Goal: Transaction & Acquisition: Purchase product/service

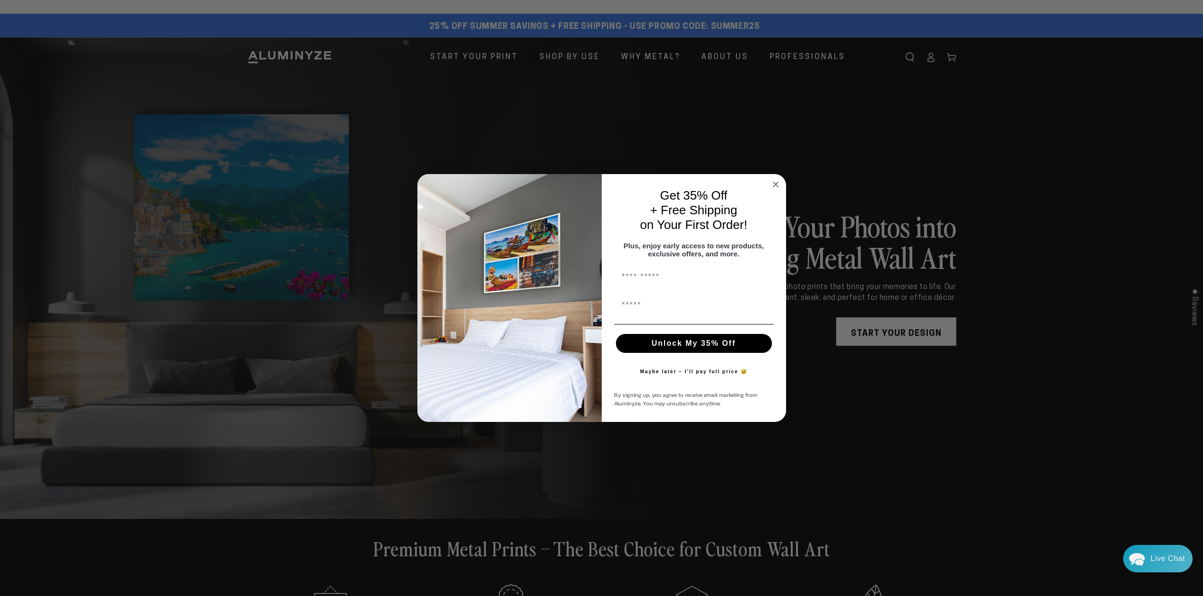
click at [772, 179] on circle "Close dialog" at bounding box center [775, 184] width 11 height 11
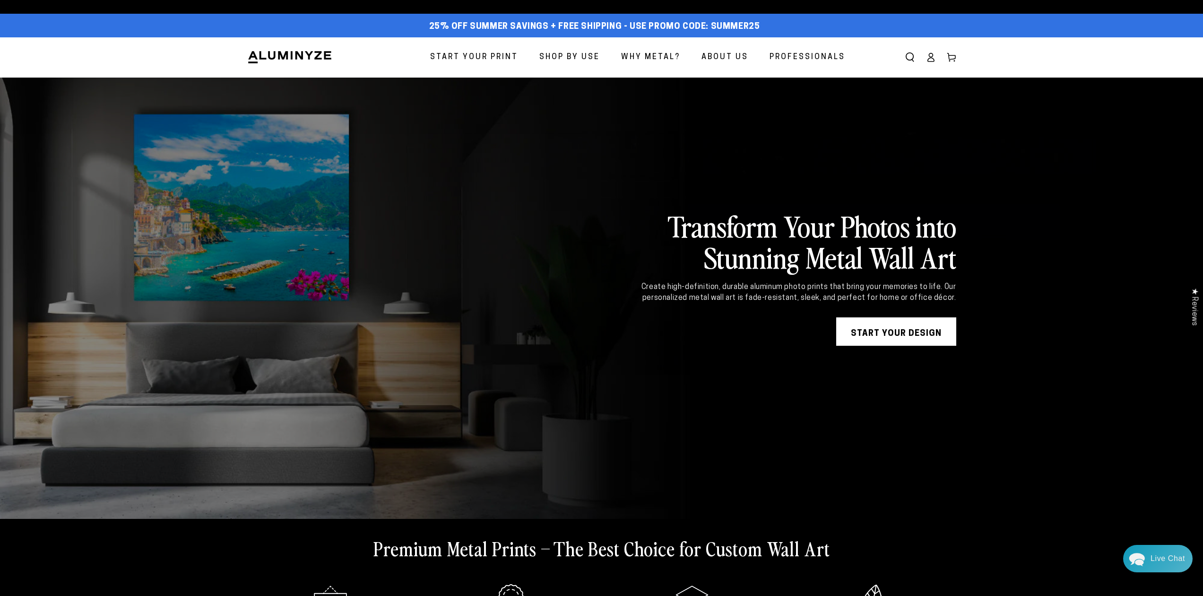
click at [490, 53] on span "Start Your Print" at bounding box center [474, 58] width 88 height 14
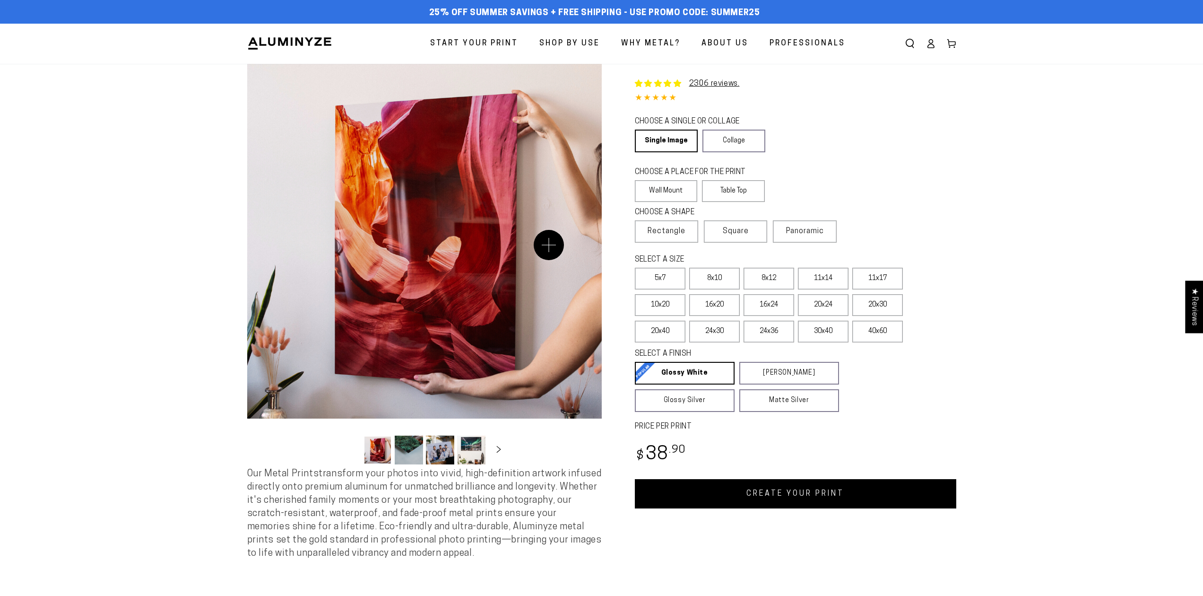
select select "**********"
click at [153, 200] on section "Skip to product information Open media 1 in modal Open media 2 in modal Open me…" at bounding box center [601, 320] width 1203 height 513
click at [980, 153] on section "Skip to product information Open media 1 in modal Open media 2 in modal Open me…" at bounding box center [601, 320] width 1203 height 513
click at [815, 169] on div "CHOOSE A PLACE FOR THE PRINT Learn more" at bounding box center [736, 173] width 202 height 13
click at [761, 145] on link "Collage" at bounding box center [733, 141] width 63 height 23
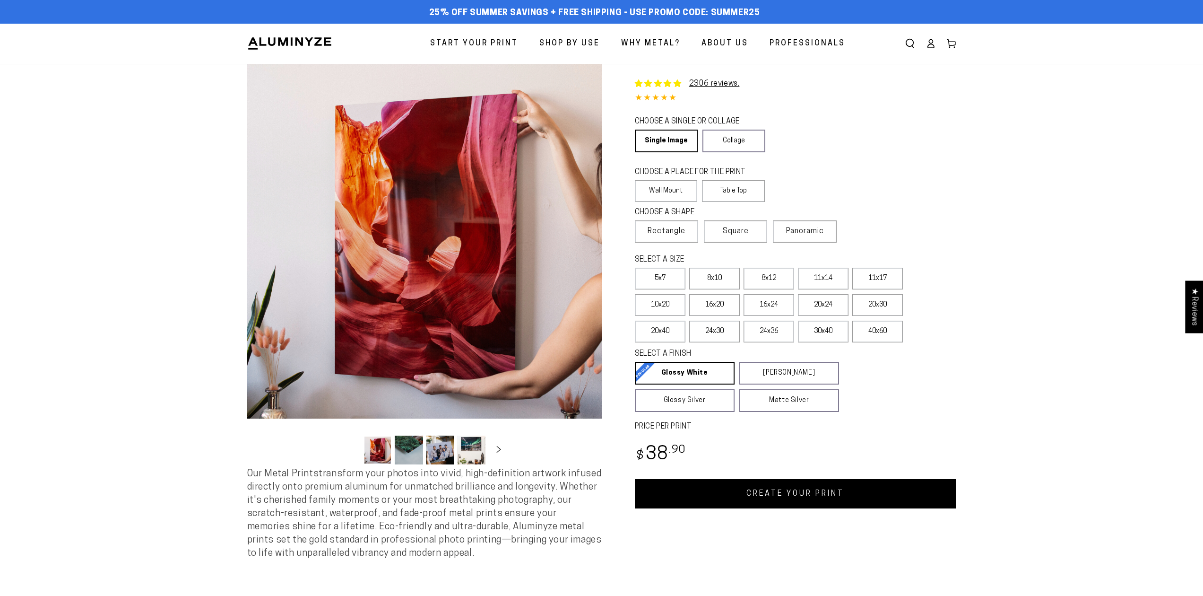
select select "**********"
click at [864, 152] on div "CHOOSE A SINGLE OR COLLAGE Learn more Single Image Collage" at bounding box center [795, 135] width 321 height 41
click at [750, 142] on link "Collage" at bounding box center [733, 141] width 63 height 23
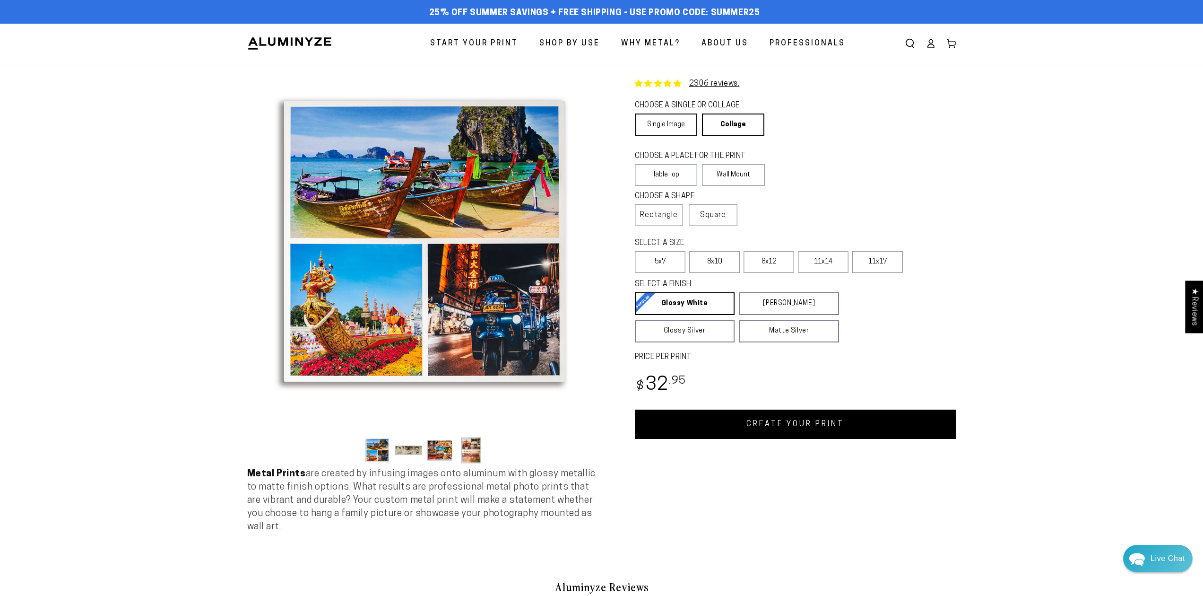
click at [664, 120] on link "Single Image" at bounding box center [666, 124] width 62 height 23
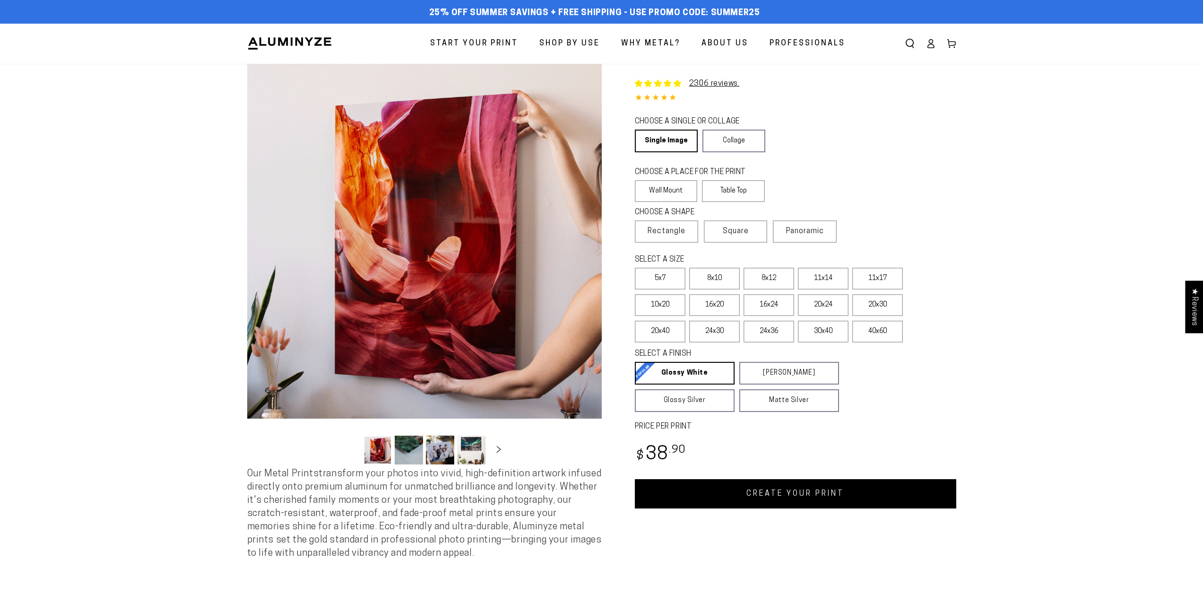
select select "**********"
click at [135, 344] on section "Skip to product information Open media 1 in modal Open media 2 in modal Open me…" at bounding box center [601, 320] width 1203 height 513
click at [386, 237] on button "Open media 1 in modal" at bounding box center [424, 241] width 355 height 355
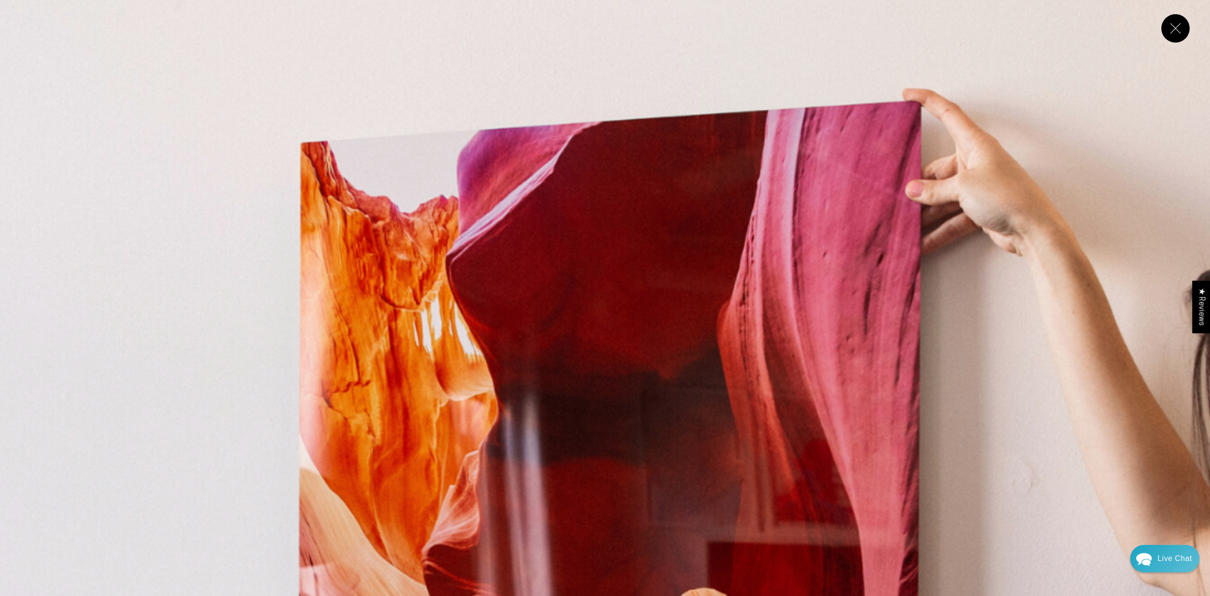
click at [1185, 29] on button "Close" at bounding box center [1175, 28] width 28 height 28
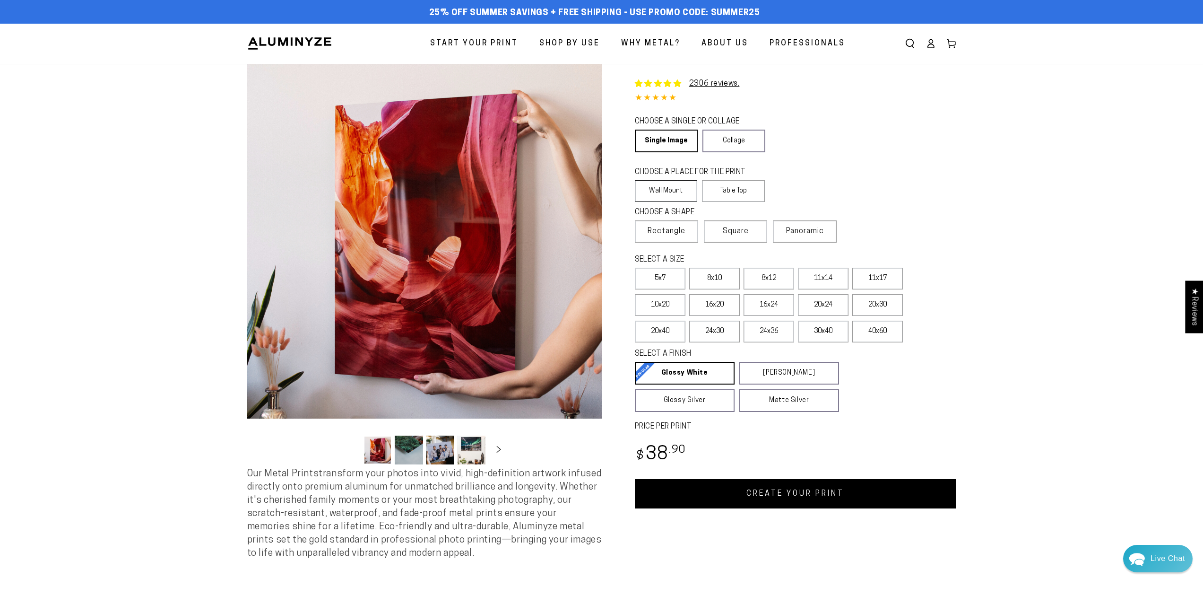
click at [677, 189] on label "Wall Mount" at bounding box center [666, 191] width 63 height 22
click at [740, 188] on label "Table Top" at bounding box center [733, 191] width 63 height 22
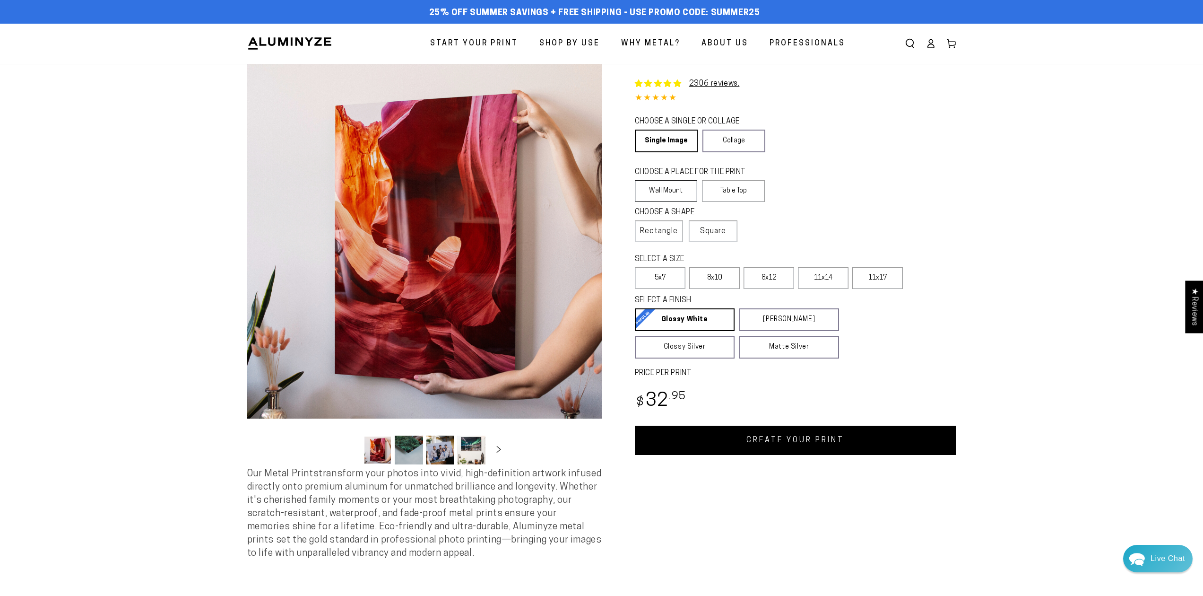
click at [674, 188] on label "Wall Mount" at bounding box center [666, 191] width 63 height 22
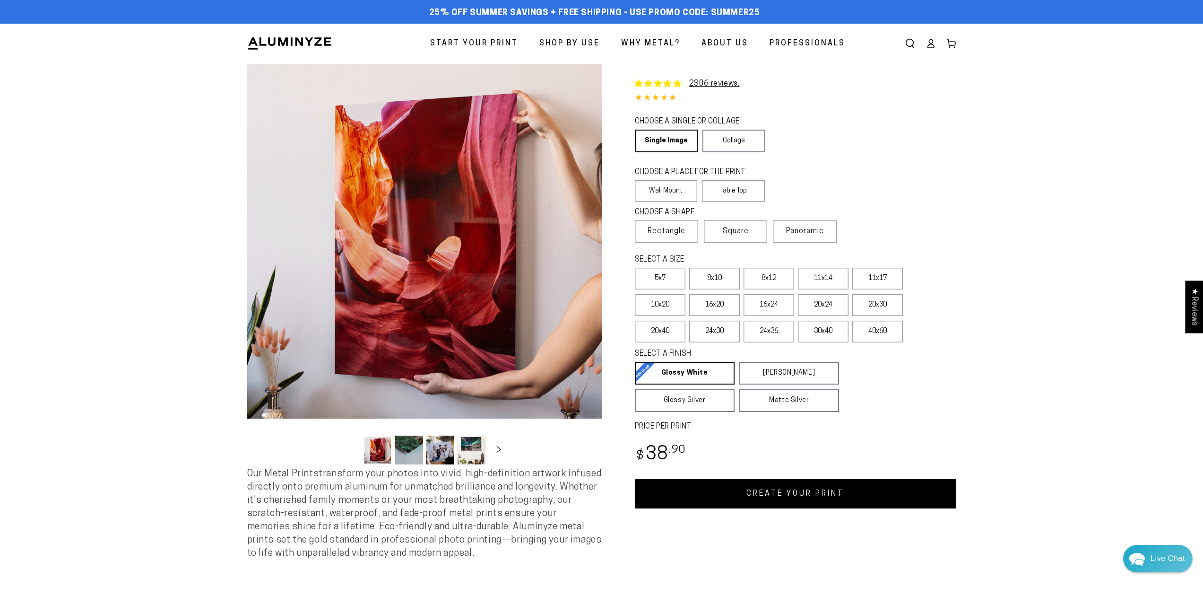
click at [867, 183] on div "CHOOSE A PLACE FOR THE PRINT Learn more Wall Mount Table Top" at bounding box center [795, 185] width 321 height 40
click at [737, 194] on label "Table Top" at bounding box center [733, 191] width 63 height 22
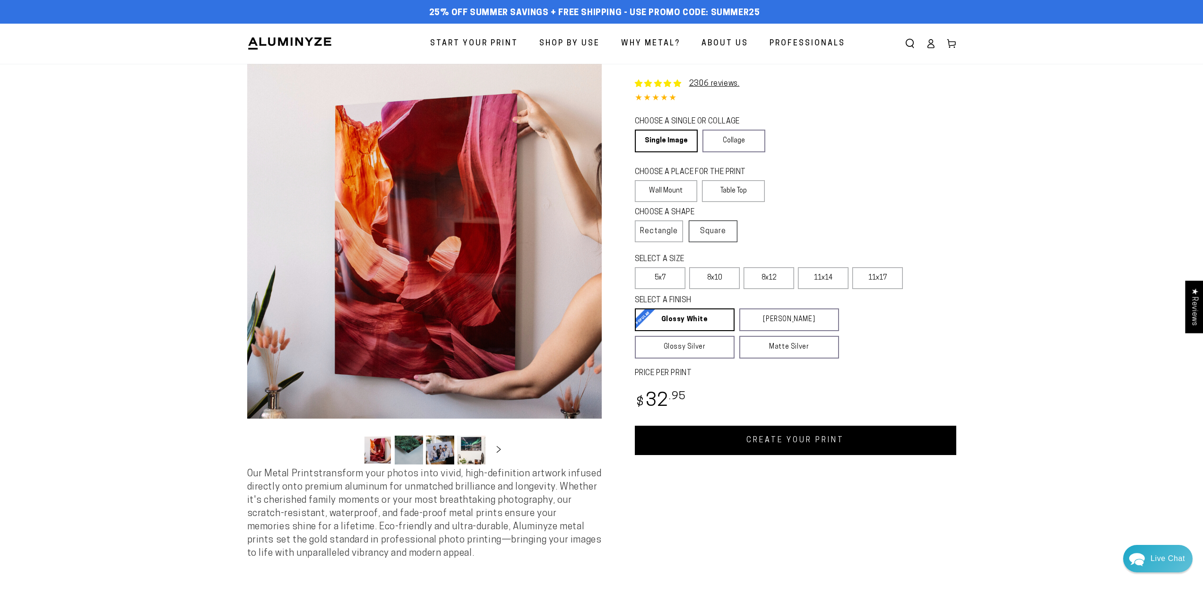
click at [718, 230] on span "Square" at bounding box center [713, 230] width 26 height 11
click at [790, 277] on label "5x5" at bounding box center [769, 278] width 51 height 22
click at [663, 283] on label "8x8" at bounding box center [660, 278] width 51 height 22
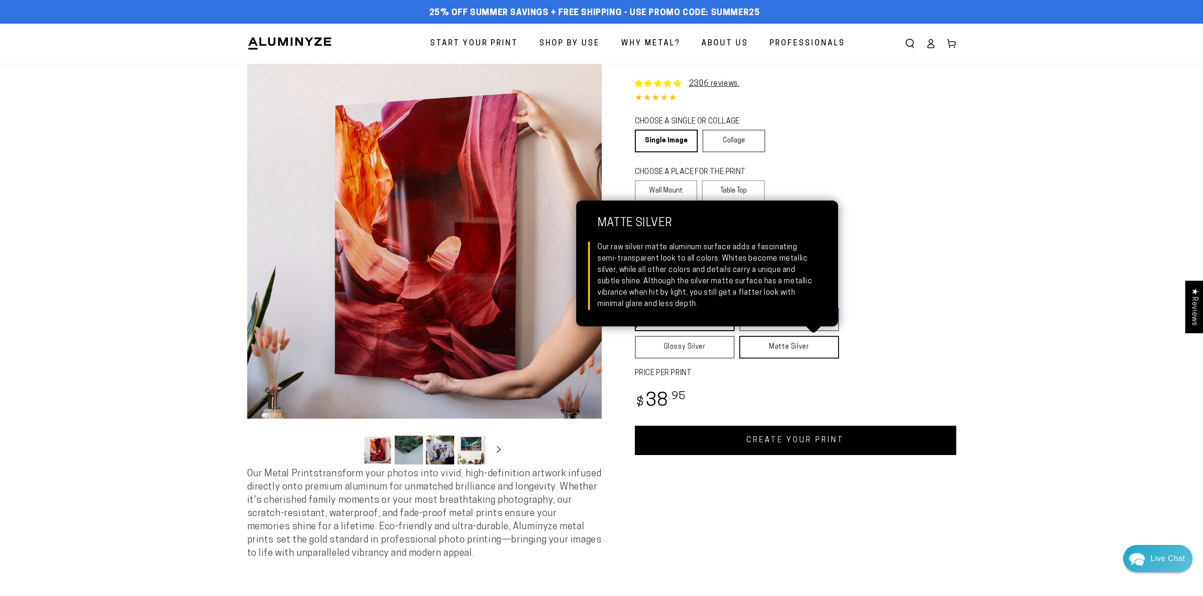
click at [785, 347] on link "Matte Silver Matte Silver Our raw silver matte aluminum surface adds a fascinat…" at bounding box center [789, 347] width 100 height 23
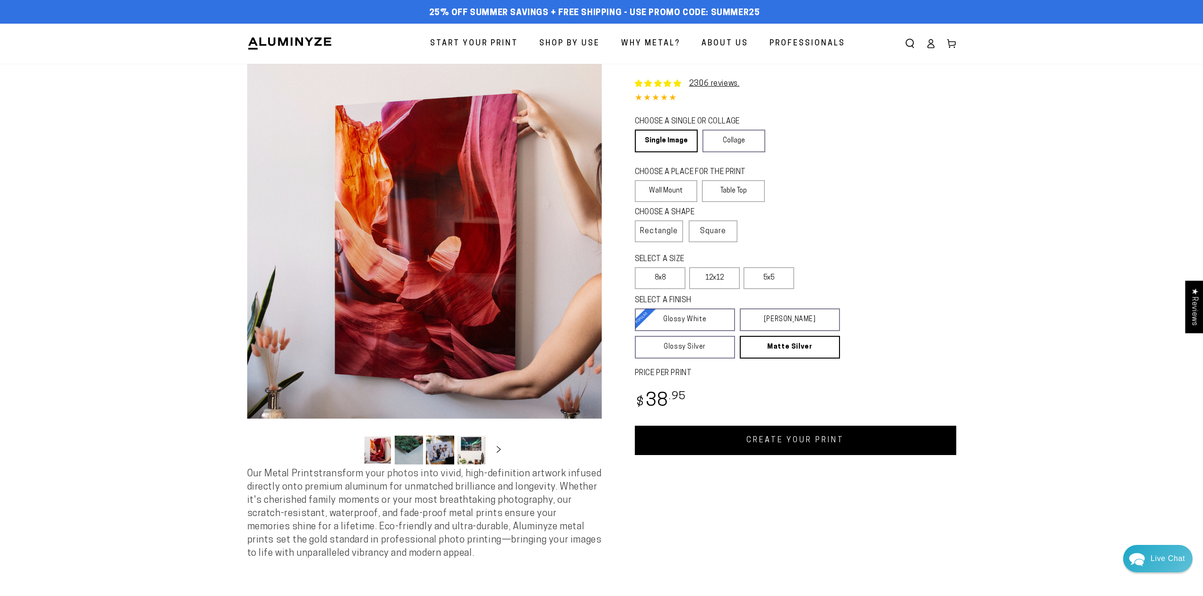
click at [917, 156] on div "Single Product 2306 reviews. 4.85 / 5.0 (2238) 2238 total reviews CHOOSE A SING…" at bounding box center [779, 259] width 355 height 391
click at [817, 132] on fieldset "CHOOSE A SINGLE OR COLLAGE Learn more Single Image Collage" at bounding box center [736, 134] width 203 height 36
click at [845, 154] on div "CHOOSE A SINGLE OR COLLAGE Learn more Single Image Collage" at bounding box center [795, 135] width 321 height 41
click at [668, 193] on label "Wall Mount" at bounding box center [666, 191] width 63 height 22
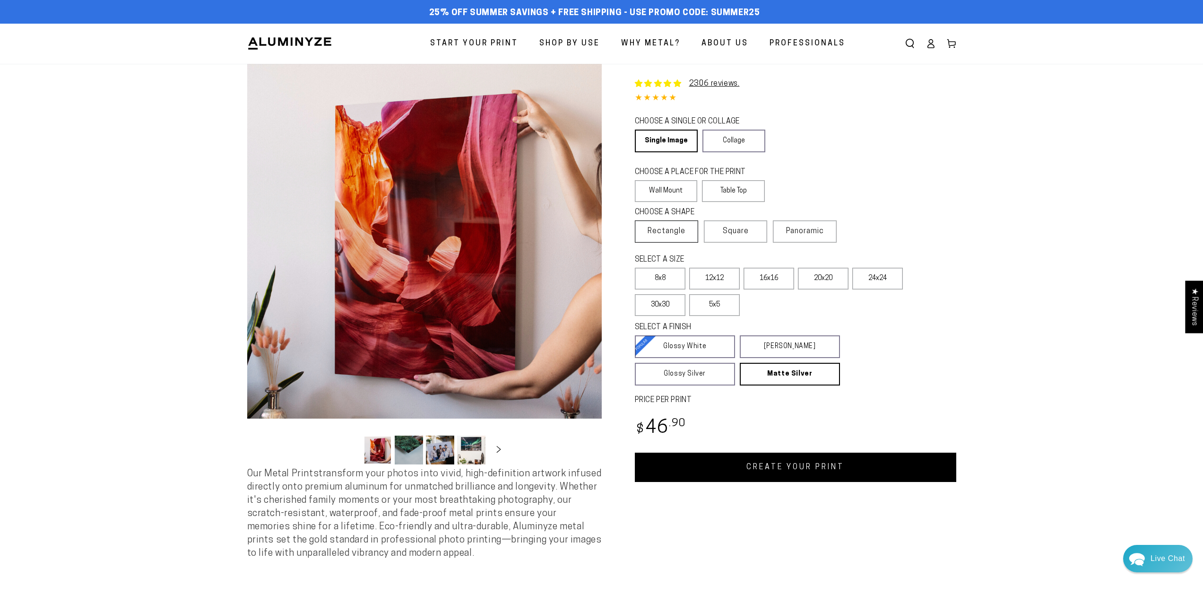
click at [667, 231] on span "Rectangle" at bounding box center [667, 230] width 38 height 11
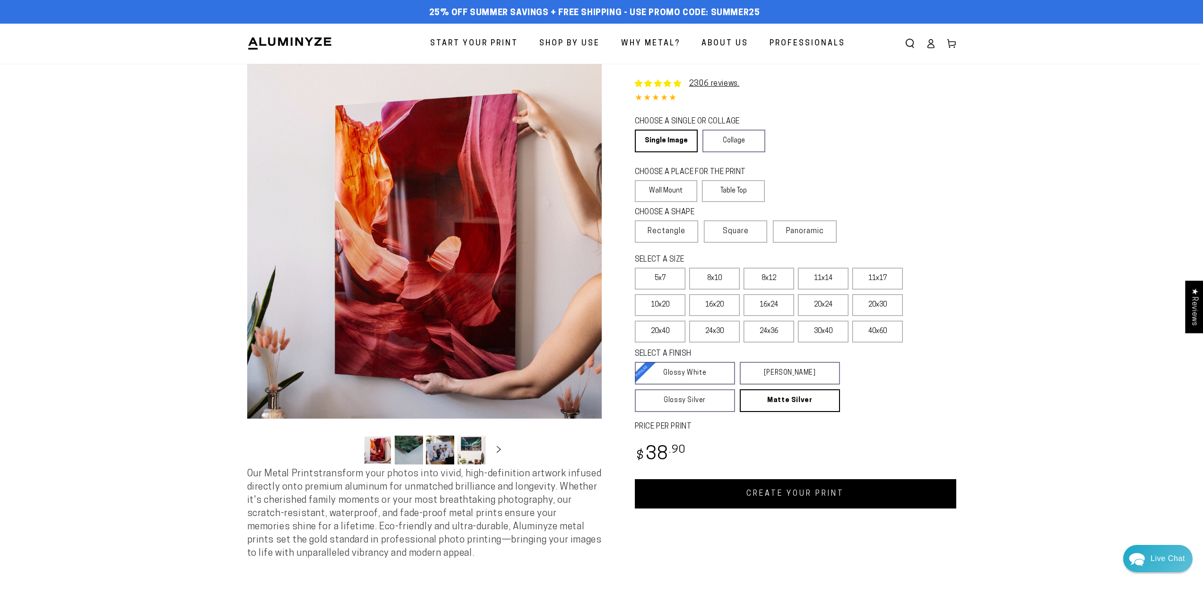
click at [860, 189] on div "CHOOSE A PLACE FOR THE PRINT Learn more Wall Mount Table Top" at bounding box center [795, 185] width 321 height 40
click at [961, 156] on section "Skip to product information Open media 1 in modal Open media 2 in modal Open me…" at bounding box center [602, 320] width 756 height 513
click at [123, 152] on section "Skip to product information Open media 1 in modal Open media 2 in modal Open me…" at bounding box center [601, 320] width 1203 height 513
